Goal: Information Seeking & Learning: Learn about a topic

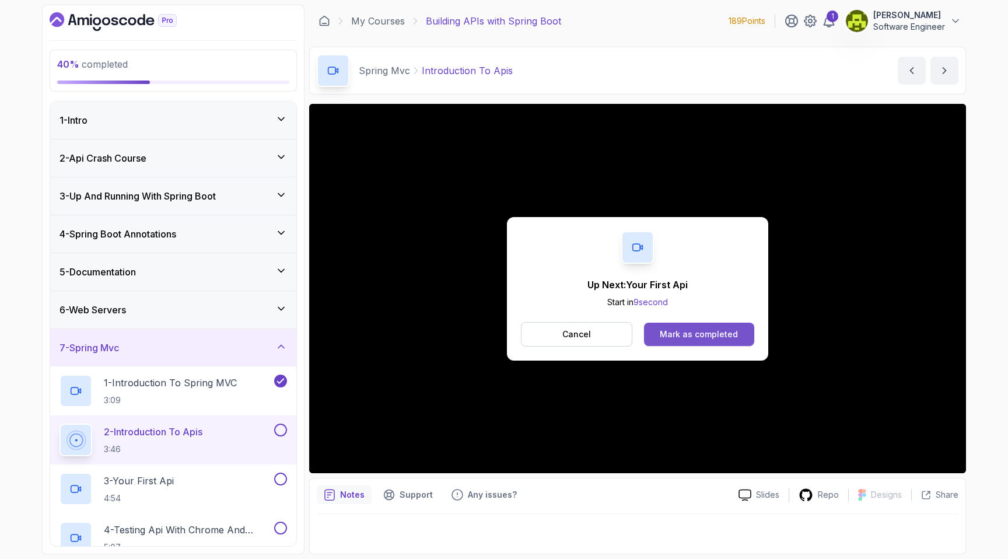
click at [716, 335] on div "Mark as completed" at bounding box center [699, 334] width 78 height 12
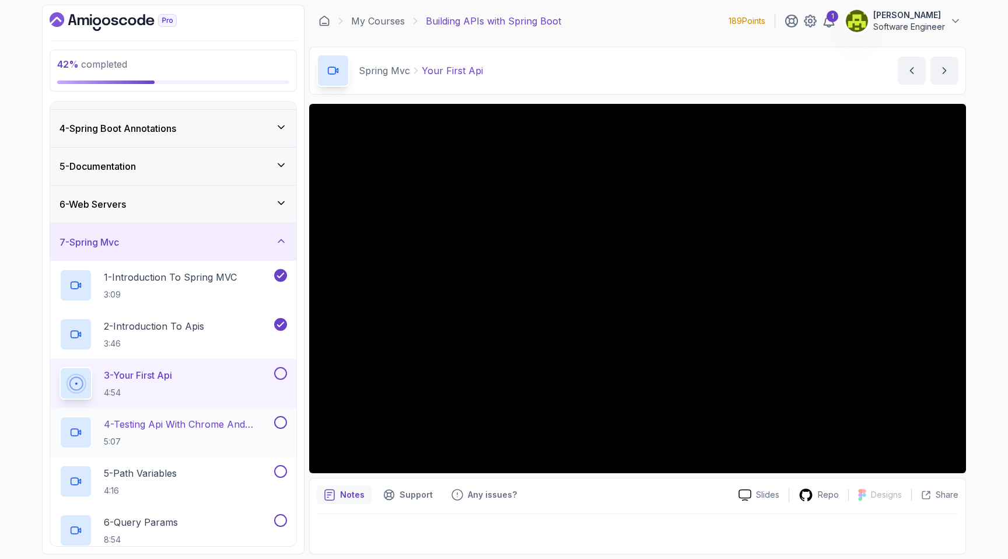
scroll to position [114, 0]
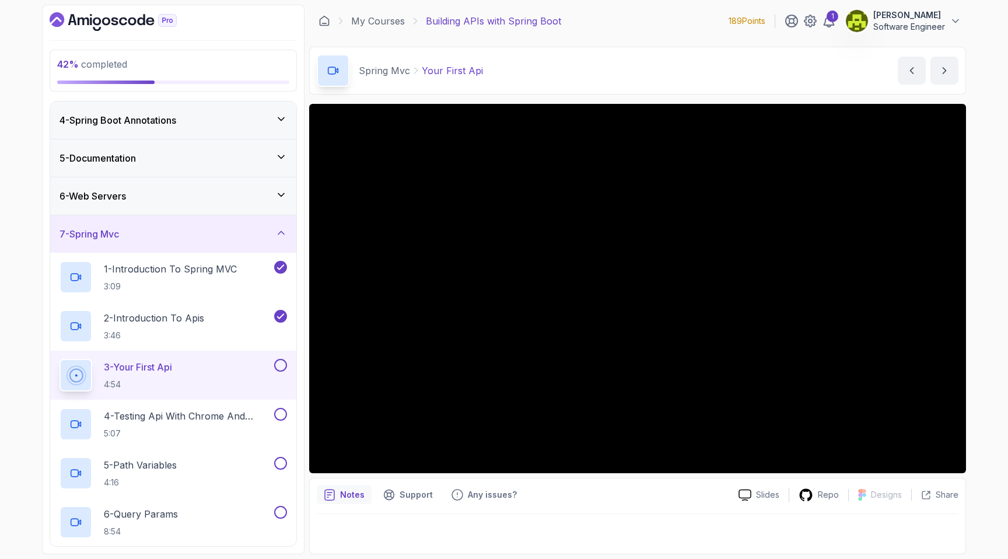
click at [277, 370] on button at bounding box center [280, 365] width 13 height 13
click at [284, 414] on button at bounding box center [280, 414] width 13 height 13
click at [225, 422] on p "4 - Testing Api With Chrome And Intellij" at bounding box center [188, 416] width 168 height 14
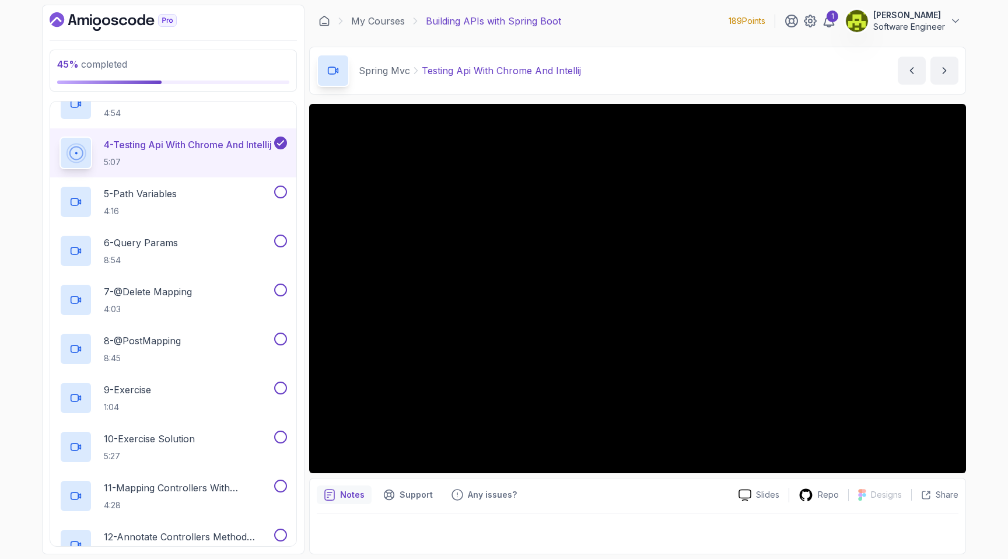
scroll to position [344, 0]
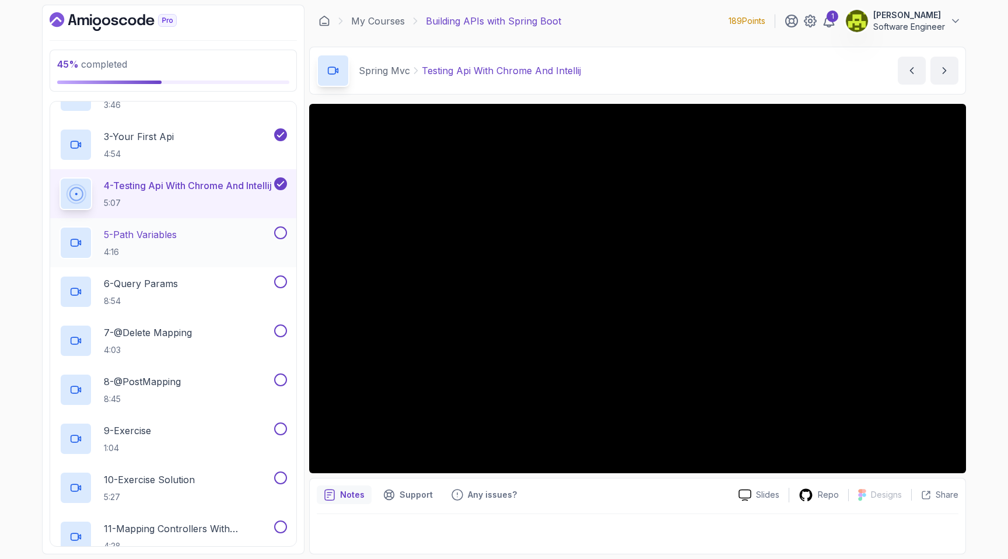
click at [216, 233] on div "5 - Path Variables 4:16" at bounding box center [166, 242] width 212 height 33
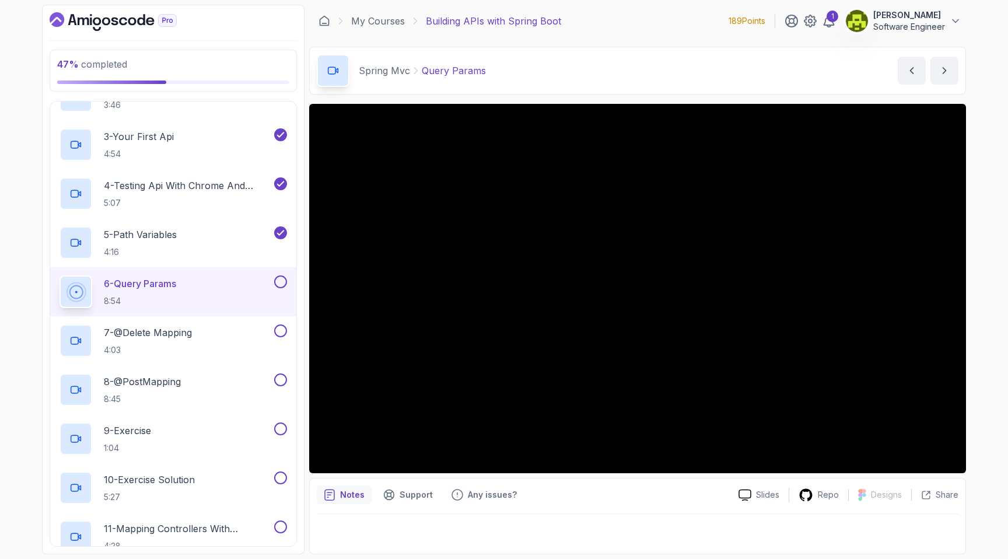
scroll to position [718, 0]
